Goal: Task Accomplishment & Management: Manage account settings

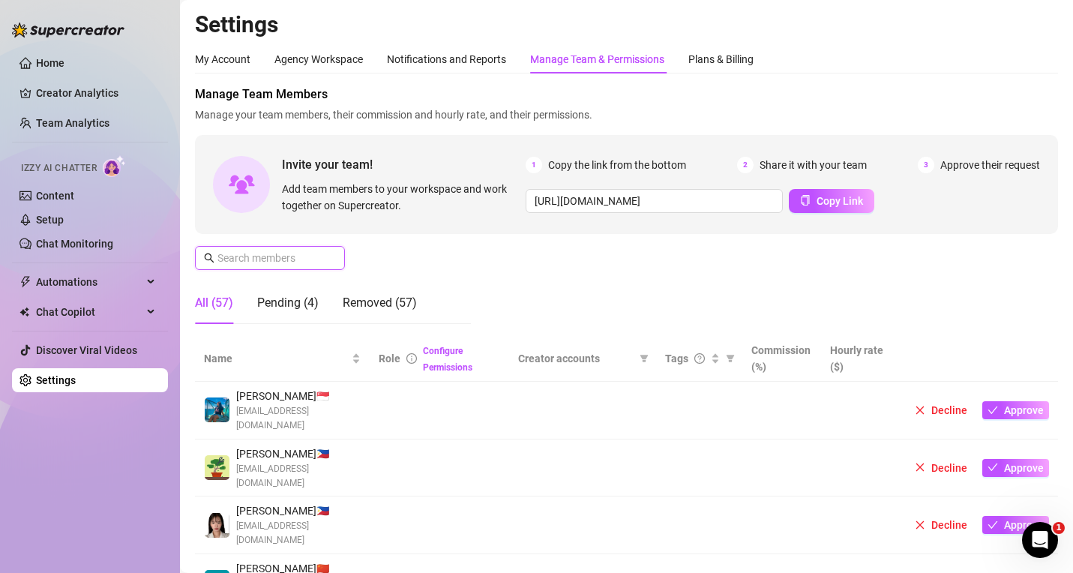
click at [262, 253] on input "text" at bounding box center [270, 258] width 106 height 16
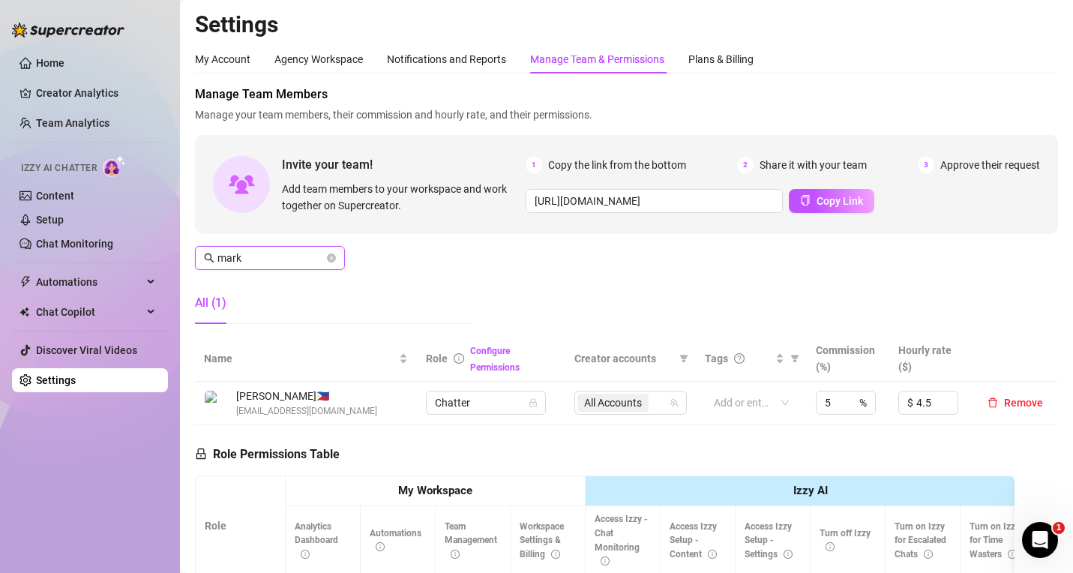
drag, startPoint x: 259, startPoint y: 259, endPoint x: 176, endPoint y: 242, distance: 84.9
click at [176, 242] on div "Home Creator Analytics Team Analytics Izzy AI Chatter Content Setup Chat Monito…" at bounding box center [536, 286] width 1073 height 573
drag, startPoint x: 289, startPoint y: 263, endPoint x: 142, endPoint y: 248, distance: 148.5
click at [140, 258] on div "Home Creator Analytics Team Analytics Izzy AI Chatter Content Setup Chat Monito…" at bounding box center [536, 286] width 1073 height 573
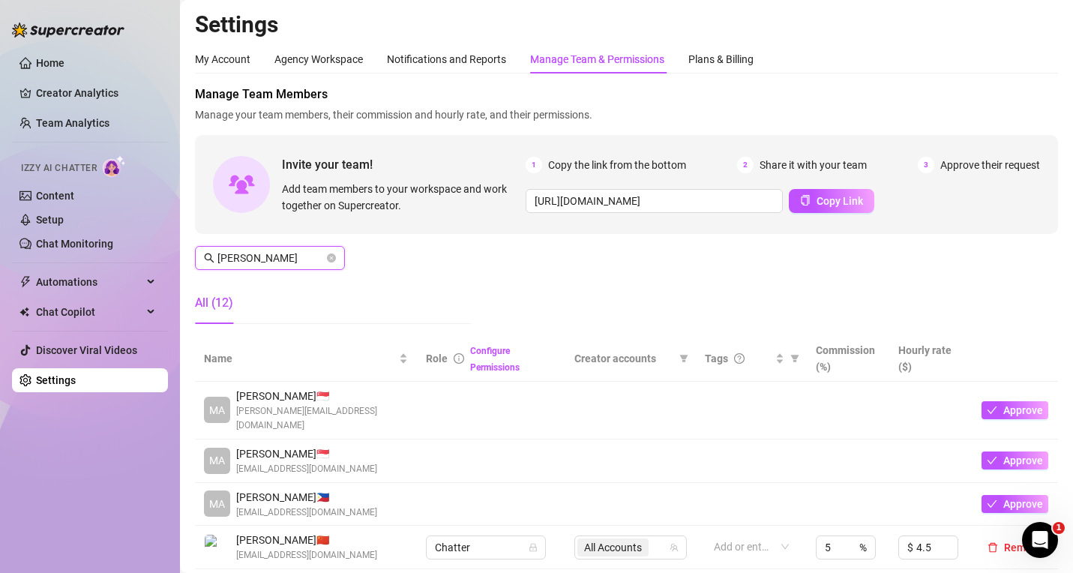
drag, startPoint x: 272, startPoint y: 262, endPoint x: 174, endPoint y: 244, distance: 99.9
click at [174, 244] on div "Home Creator Analytics Team Analytics Izzy AI Chatter Content Setup Chat Monito…" at bounding box center [536, 286] width 1073 height 573
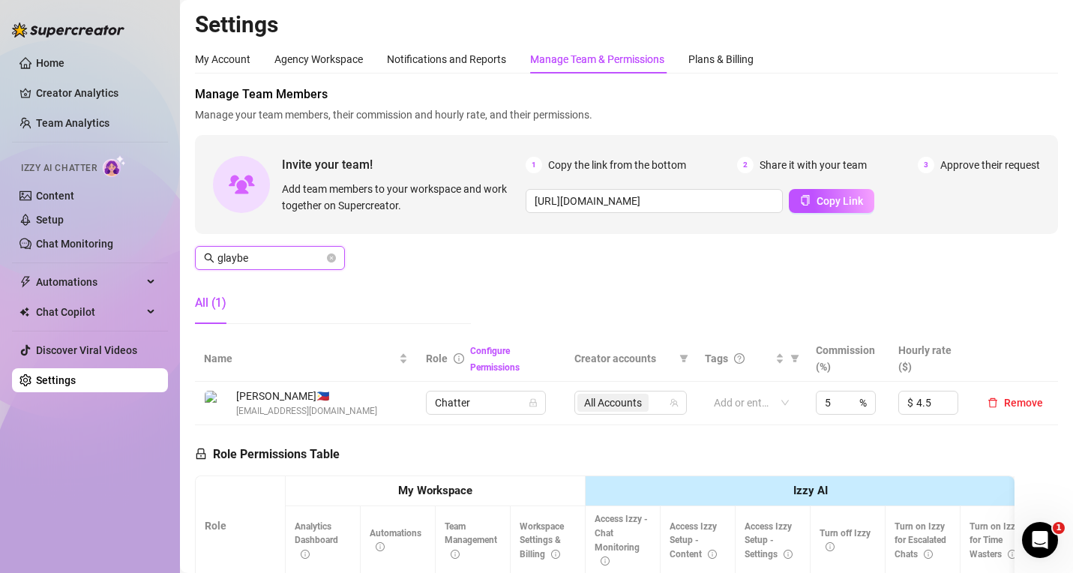
drag, startPoint x: 275, startPoint y: 256, endPoint x: 260, endPoint y: 255, distance: 15.0
click at [260, 255] on input "glaybe" at bounding box center [270, 258] width 106 height 16
drag, startPoint x: 259, startPoint y: 255, endPoint x: 152, endPoint y: 245, distance: 107.7
click at [152, 245] on div "Home Creator Analytics Team Analytics Izzy AI Chatter Content Setup Chat Monito…" at bounding box center [536, 286] width 1073 height 573
type input ";"
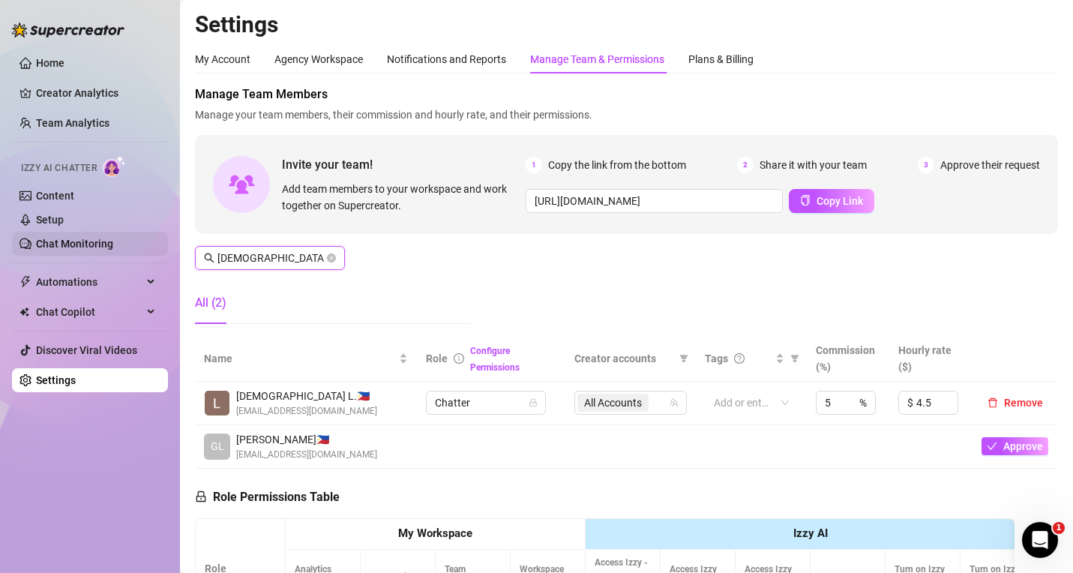
drag, startPoint x: 263, startPoint y: 258, endPoint x: 154, endPoint y: 250, distance: 109.0
click at [156, 251] on div "Home Creator Analytics Team Analytics Izzy AI Chatter Content Setup Chat Monito…" at bounding box center [536, 286] width 1073 height 573
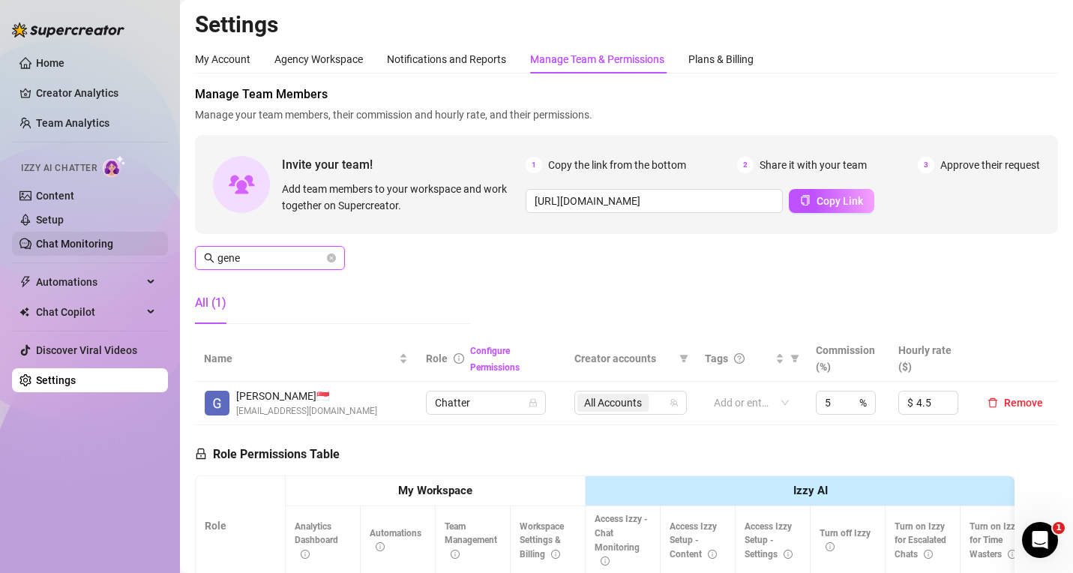
drag, startPoint x: 271, startPoint y: 259, endPoint x: 144, endPoint y: 241, distance: 128.8
click at [144, 241] on div "Home Creator Analytics Team Analytics Izzy AI Chatter Content Setup Chat Monito…" at bounding box center [536, 286] width 1073 height 573
click at [652, 403] on div "16 Accounts" at bounding box center [622, 402] width 91 height 21
type input "[PERSON_NAME]"
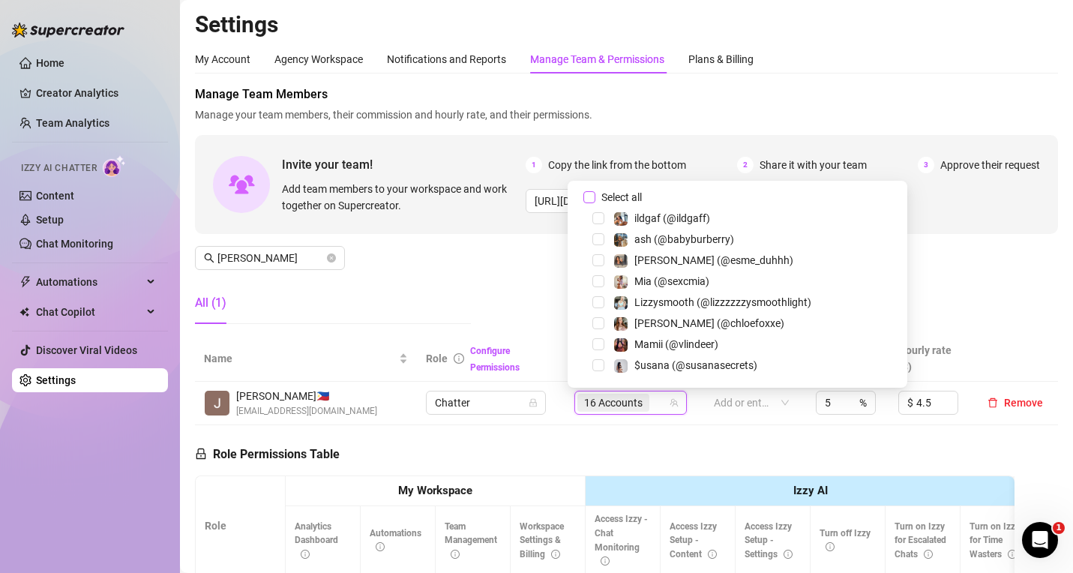
click at [590, 199] on input "Select all" at bounding box center [589, 197] width 12 height 12
checkbox input "true"
click at [531, 262] on div "Manage Team Members Manage your team members, their commission and hourly rate,…" at bounding box center [626, 210] width 863 height 250
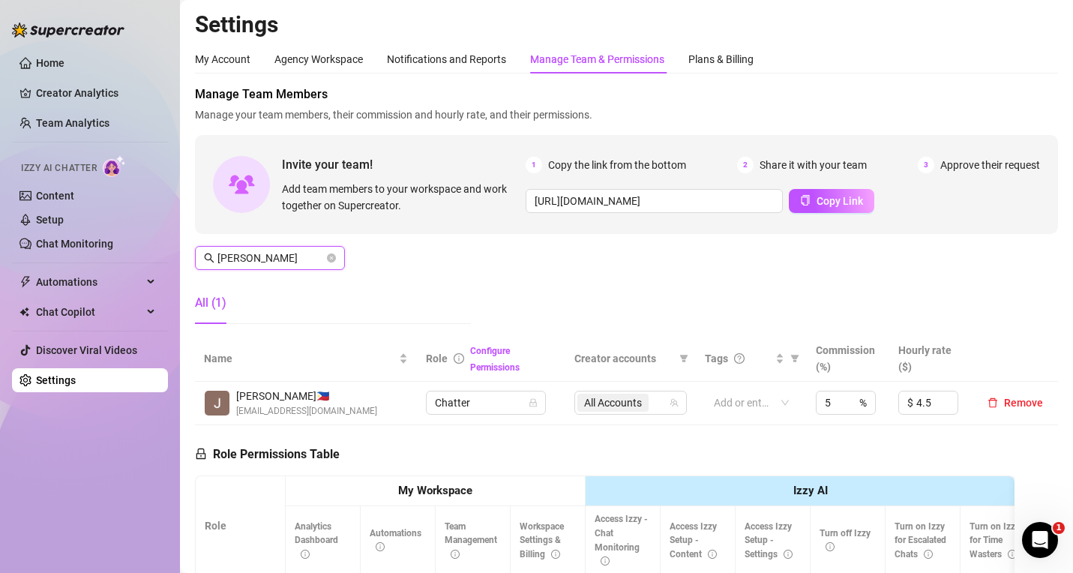
drag, startPoint x: 279, startPoint y: 262, endPoint x: 172, endPoint y: 230, distance: 111.1
click at [172, 233] on div "Home Creator Analytics Team Analytics Izzy AI Chatter Content Setup Chat Monito…" at bounding box center [536, 286] width 1073 height 573
drag, startPoint x: 256, startPoint y: 257, endPoint x: 150, endPoint y: 240, distance: 107.9
click at [150, 240] on div "Home Creator Analytics Team Analytics Izzy AI Chatter Content Setup Chat Monito…" at bounding box center [536, 286] width 1073 height 573
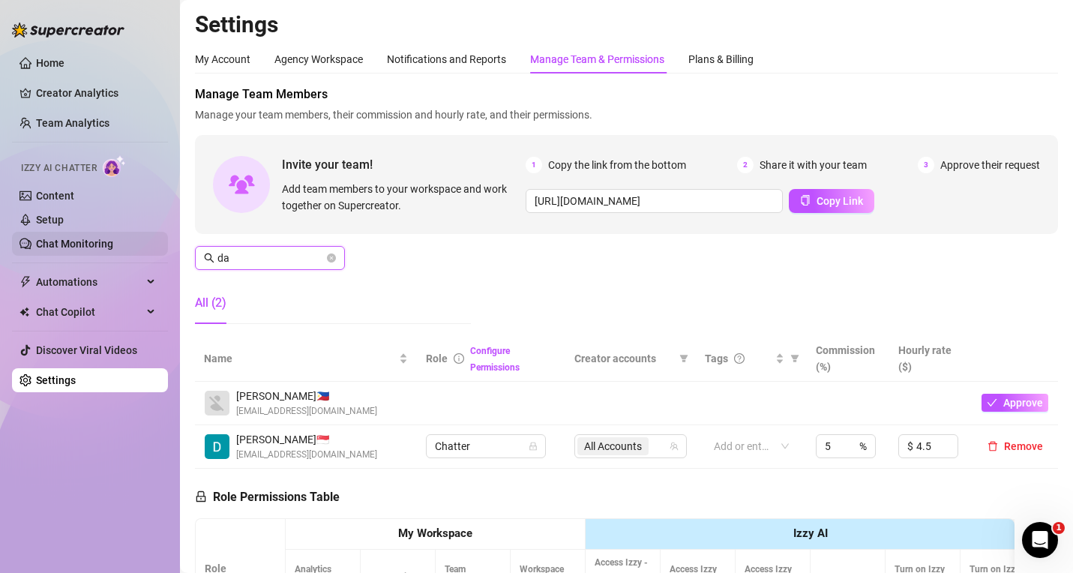
type input "d"
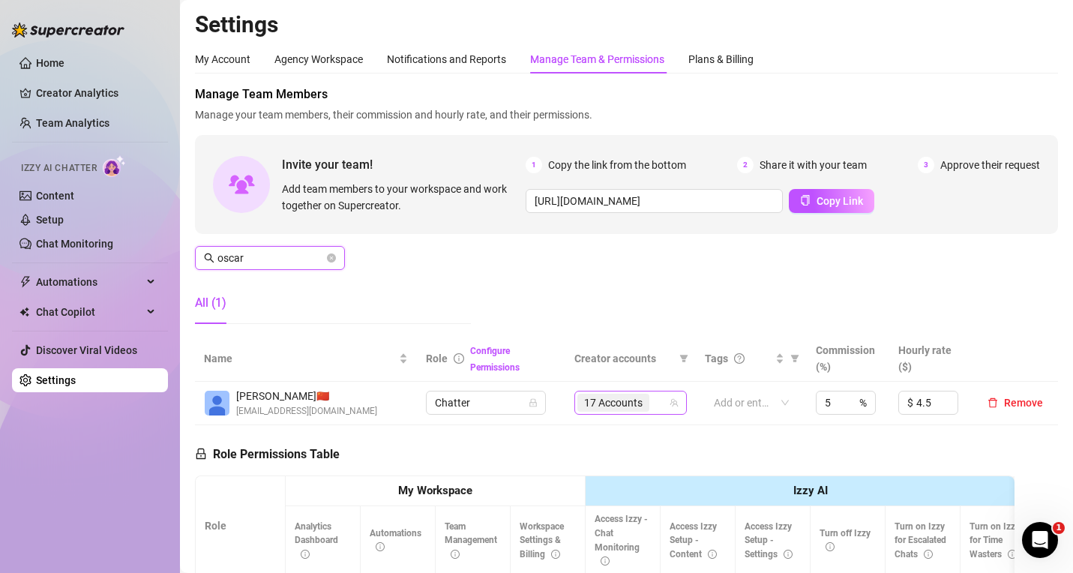
click at [670, 413] on div "17 Accounts" at bounding box center [630, 403] width 112 height 24
type input "oscar"
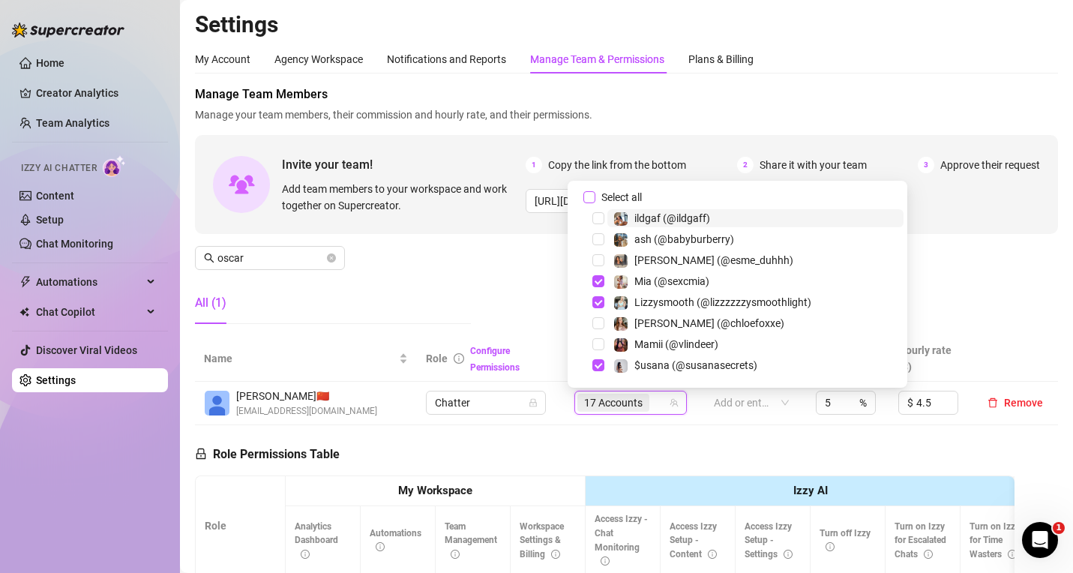
click at [596, 195] on span "Select all" at bounding box center [621, 197] width 52 height 16
click at [595, 195] on input "Select all" at bounding box center [589, 197] width 12 height 12
checkbox input "true"
click at [502, 262] on div "Manage Team Members Manage your team members, their commission and hourly rate,…" at bounding box center [626, 210] width 863 height 250
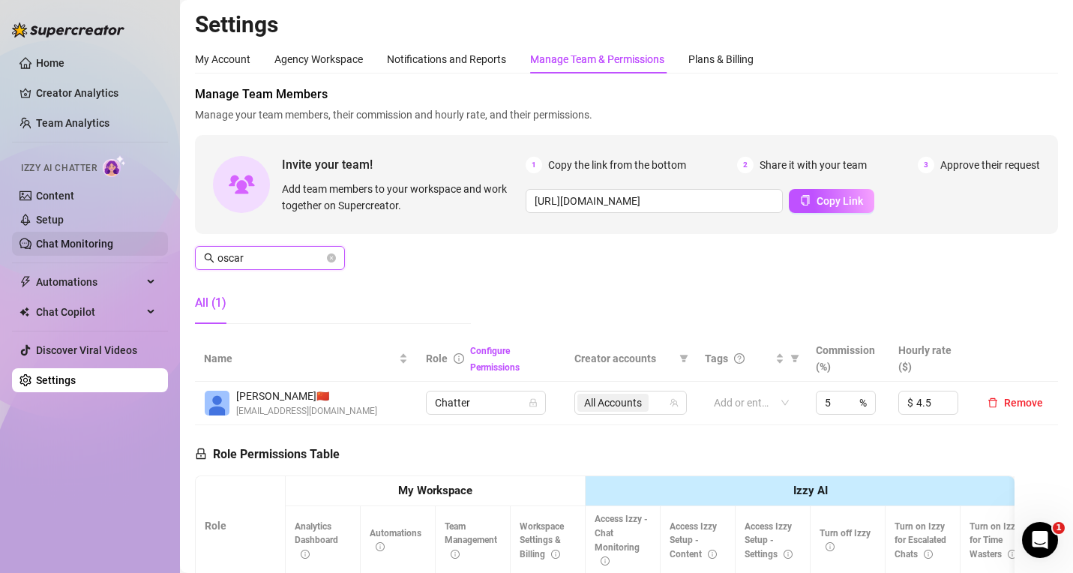
drag, startPoint x: 267, startPoint y: 259, endPoint x: 164, endPoint y: 235, distance: 105.7
click at [165, 241] on div "Home Creator Analytics Team Analytics Izzy AI Chatter Content Setup Chat Monito…" at bounding box center [536, 286] width 1073 height 573
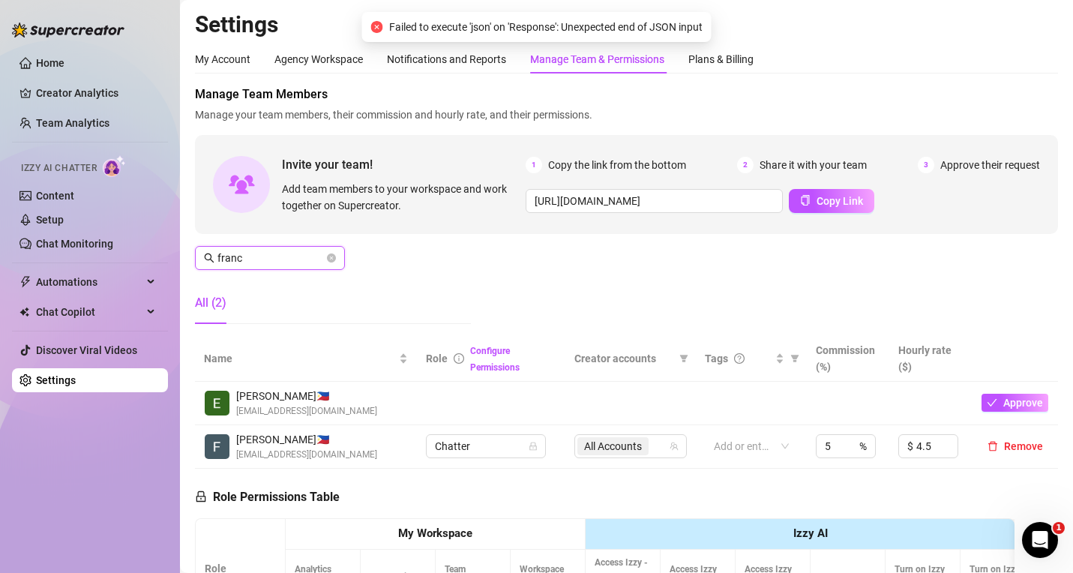
drag, startPoint x: 267, startPoint y: 250, endPoint x: 184, endPoint y: 250, distance: 82.5
click at [184, 250] on main "Settings My Account Agency Workspace Notifications and Reports Manage Team & Pe…" at bounding box center [626, 478] width 893 height 957
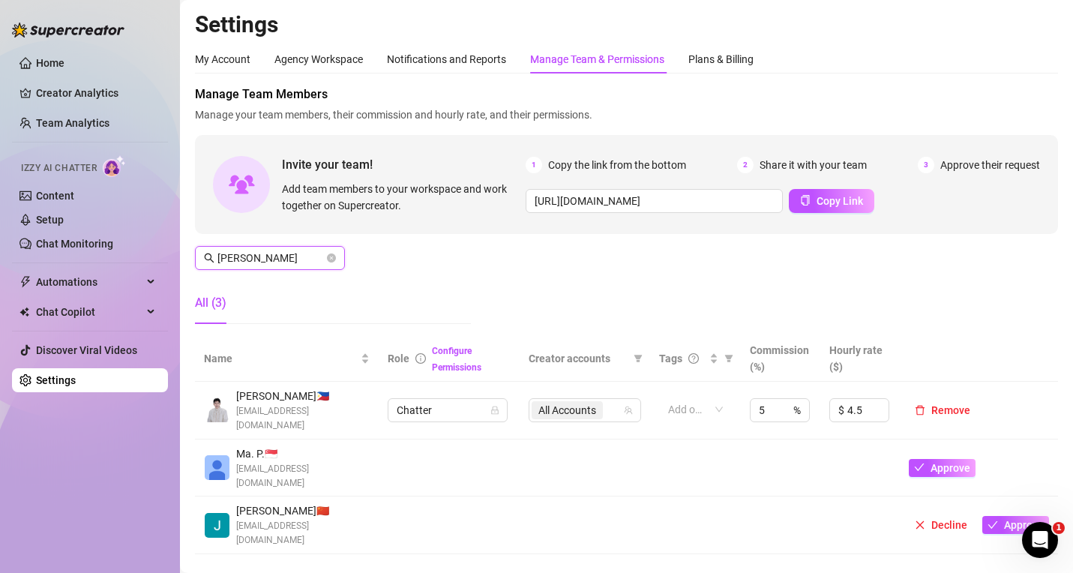
type input "[PERSON_NAME]"
click at [53, 58] on link "Home" at bounding box center [50, 63] width 28 height 12
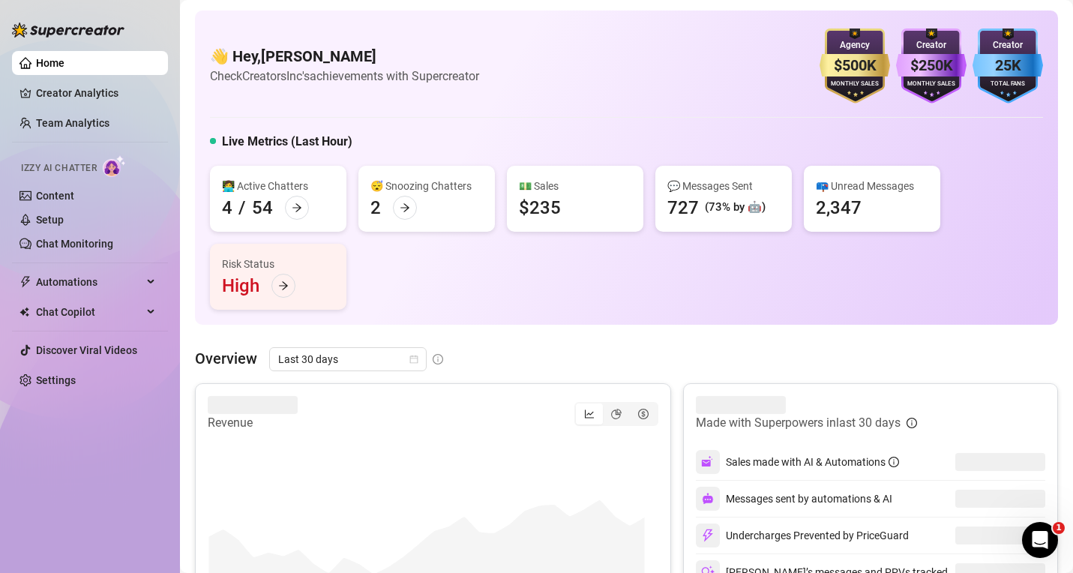
click at [66, 91] on link "Creator Analytics" at bounding box center [96, 93] width 120 height 24
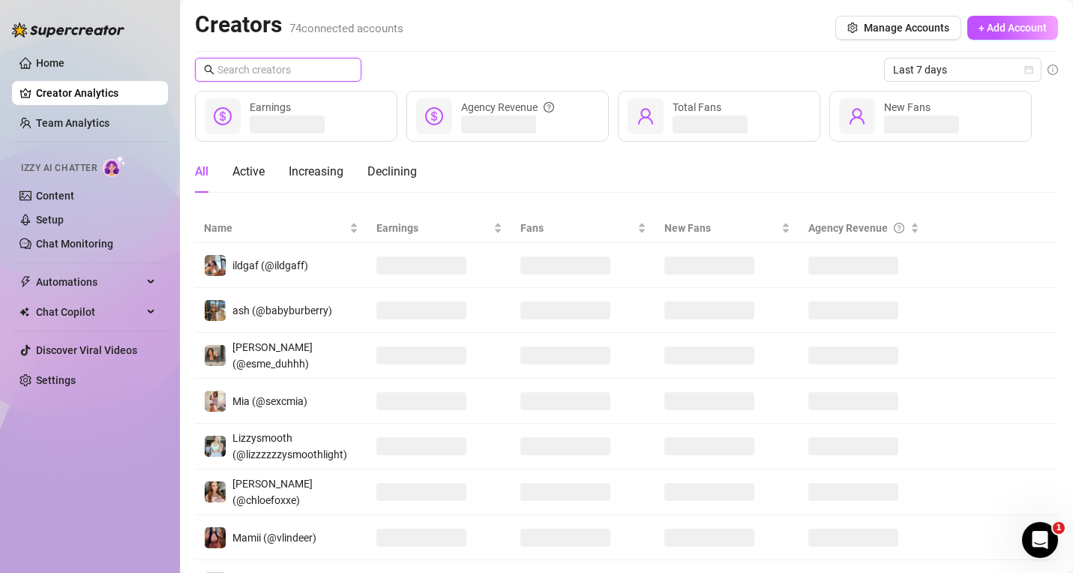
click at [247, 64] on input "text" at bounding box center [278, 69] width 123 height 16
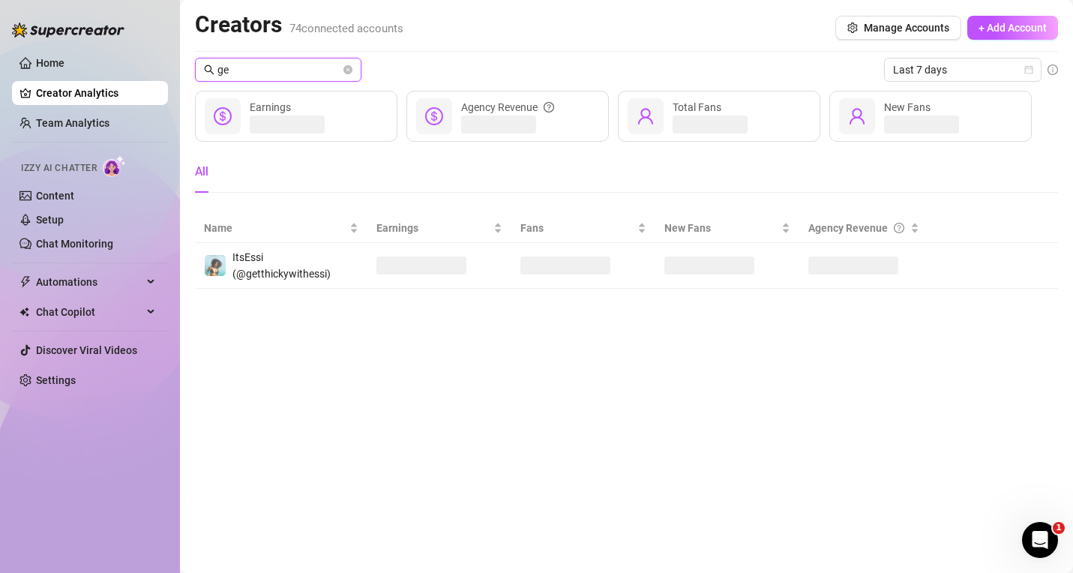
type input "g"
type input "e"
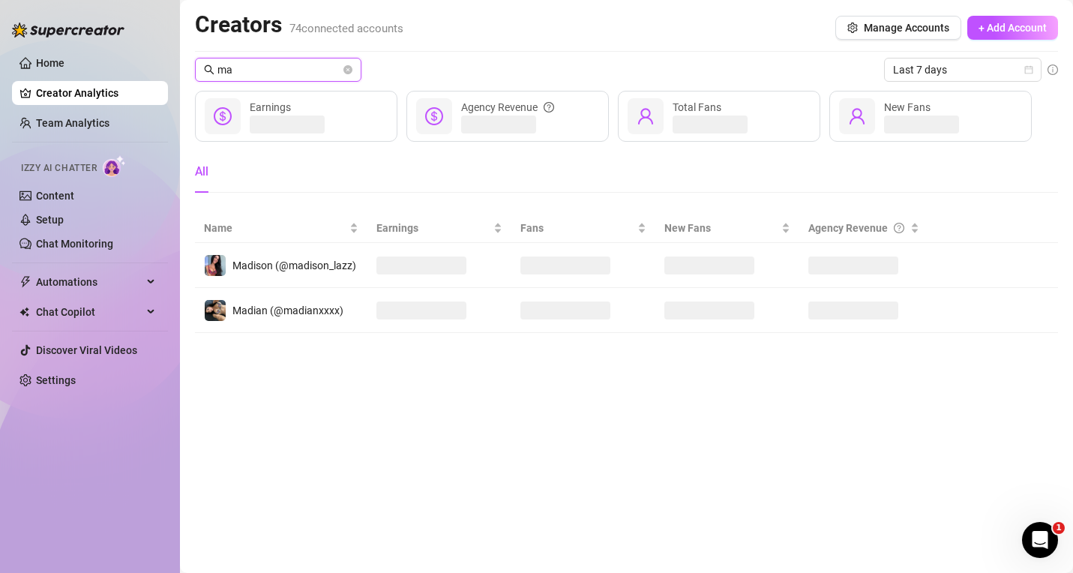
type input "m"
type input "s"
drag, startPoint x: 285, startPoint y: 67, endPoint x: 85, endPoint y: 38, distance: 201.6
click at [85, 38] on div "Home Creator Analytics Team Analytics Izzy AI Chatter Content Setup Chat Monito…" at bounding box center [536, 286] width 1073 height 573
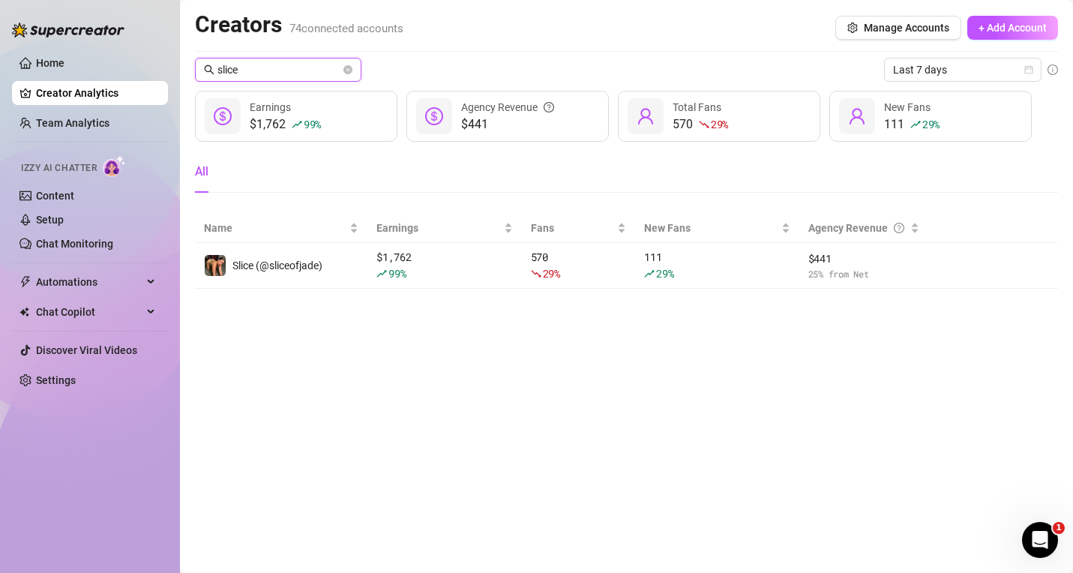
type input "slice"
